Goal: Find specific page/section: Find specific page/section

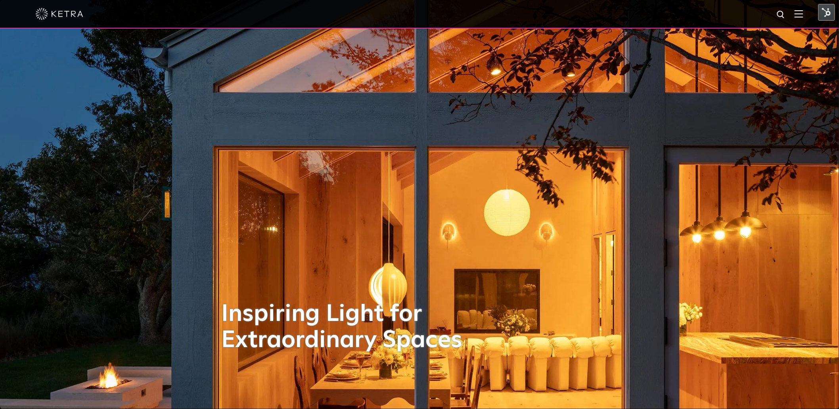
click at [804, 16] on img at bounding box center [799, 14] width 9 height 8
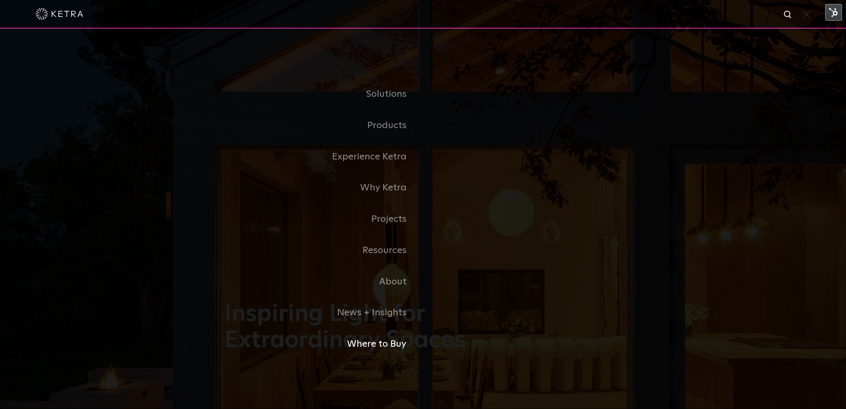
click at [380, 348] on link "Where to Buy" at bounding box center [324, 343] width 198 height 31
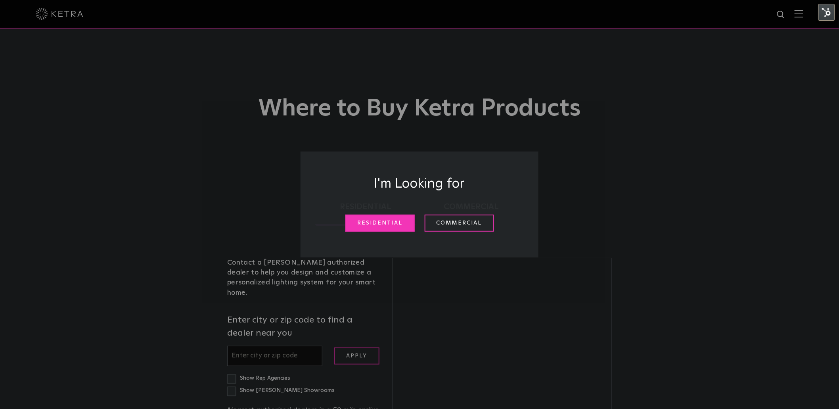
click at [386, 225] on link "Residential" at bounding box center [379, 223] width 69 height 17
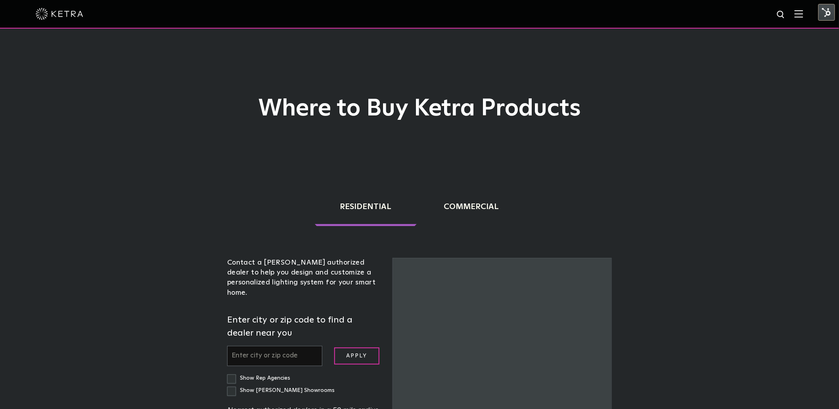
click at [256, 346] on input "text" at bounding box center [274, 356] width 95 height 20
click at [257, 346] on input "text" at bounding box center [274, 356] width 95 height 20
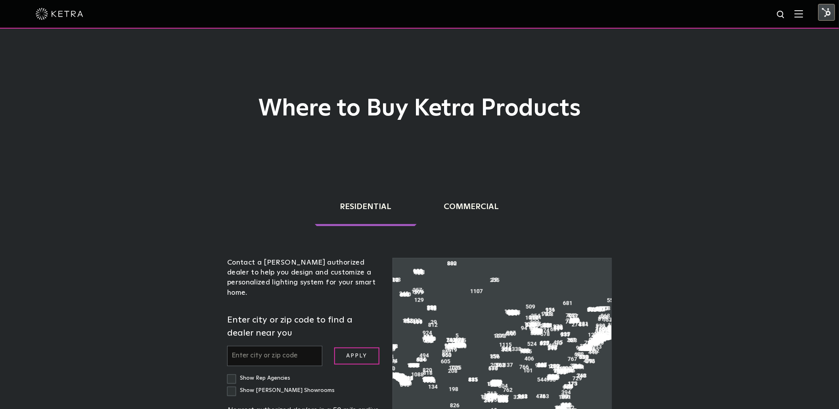
click at [278, 346] on input "text" at bounding box center [274, 356] width 95 height 20
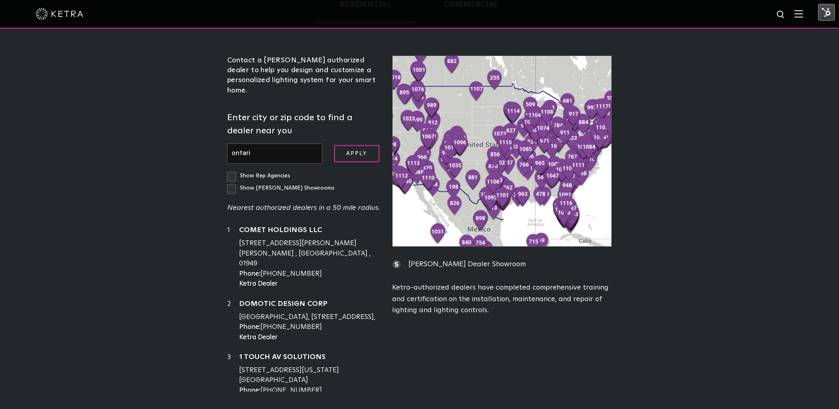
click at [334, 145] on input "Apply" at bounding box center [356, 153] width 45 height 17
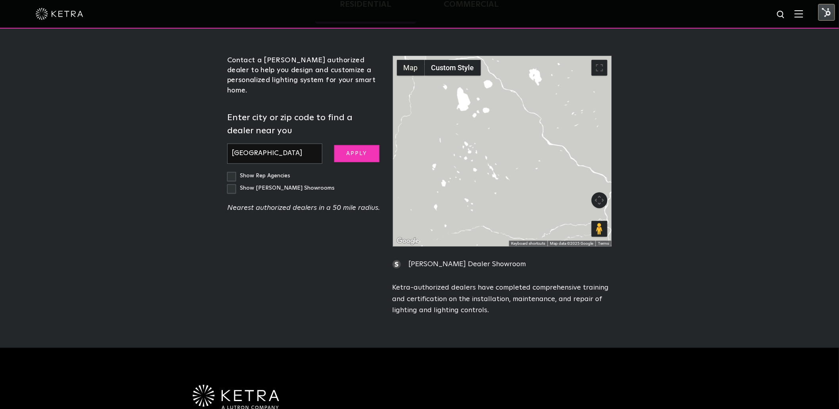
click at [367, 145] on input "Apply" at bounding box center [356, 153] width 45 height 17
drag, startPoint x: 279, startPoint y: 143, endPoint x: 220, endPoint y: 144, distance: 59.1
click at [220, 144] on div "Residential Commercial Contact a [PERSON_NAME] authorized dealer to help you de…" at bounding box center [419, 153] width 412 height 365
type input "[GEOGRAPHIC_DATA]"
click at [334, 145] on input "Apply" at bounding box center [356, 153] width 45 height 17
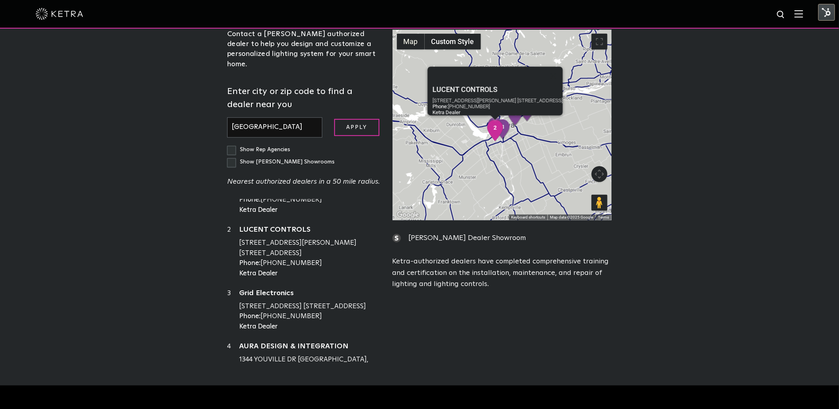
scroll to position [38, 0]
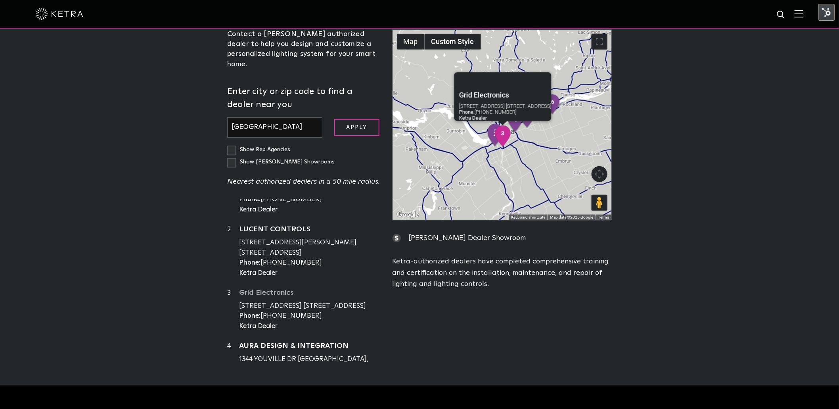
click at [259, 289] on link "Grid Electronics" at bounding box center [310, 294] width 142 height 10
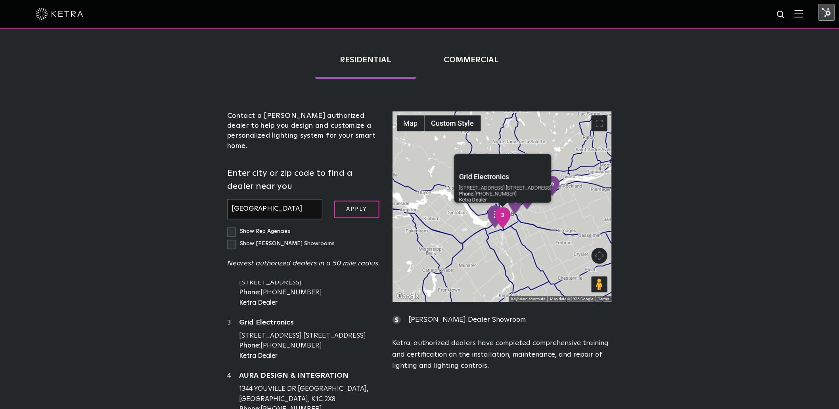
scroll to position [92, 0]
